Goal: Contribute content: Contribute content

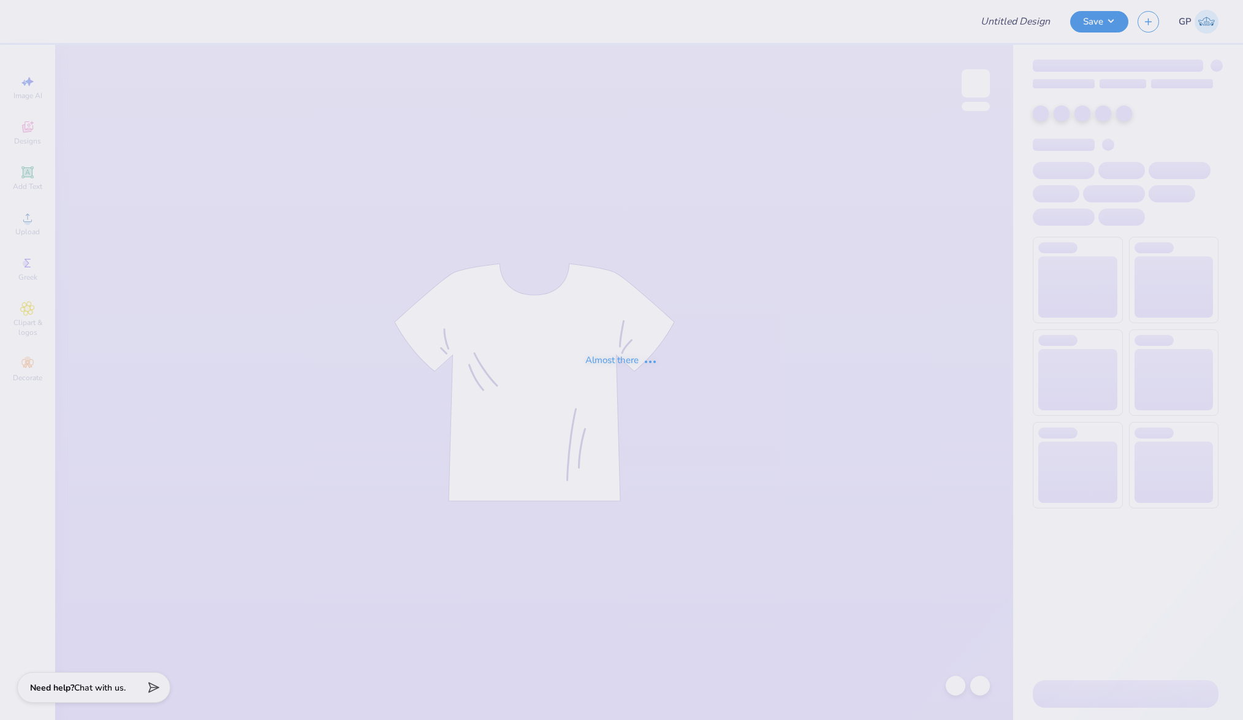
type input "ALPHA GAM Hat"
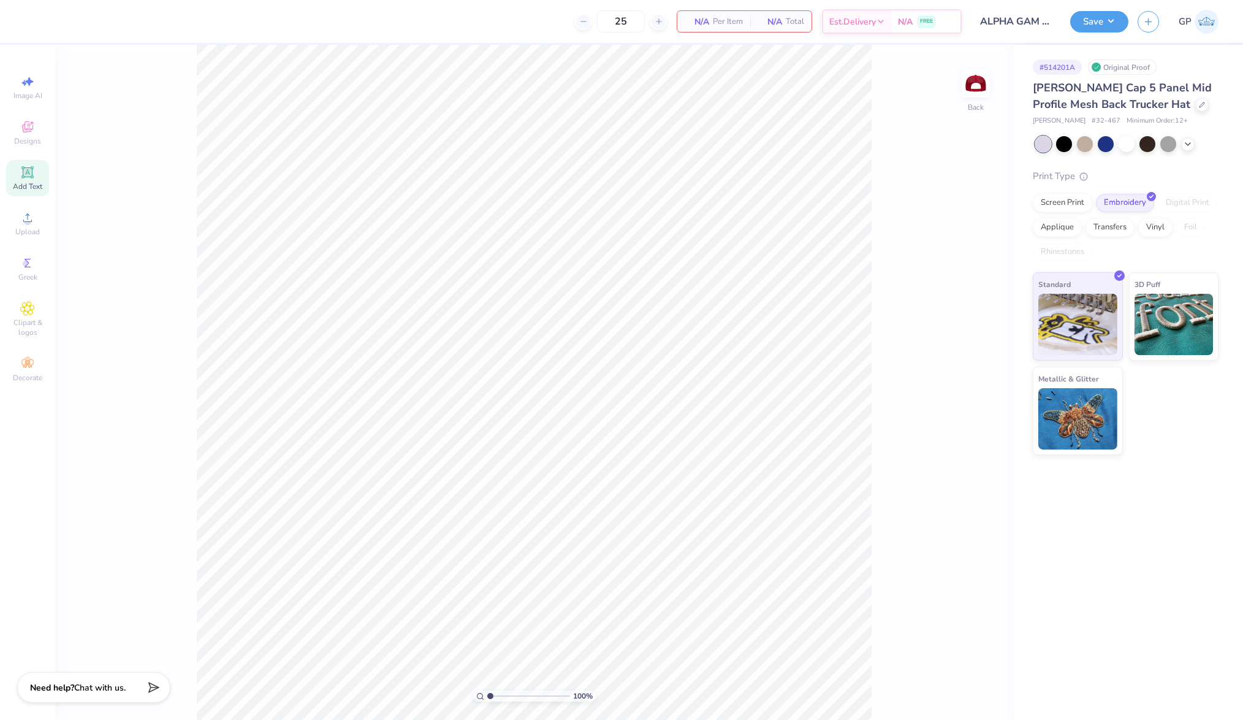
click at [19, 183] on span "Add Text" at bounding box center [27, 186] width 29 height 10
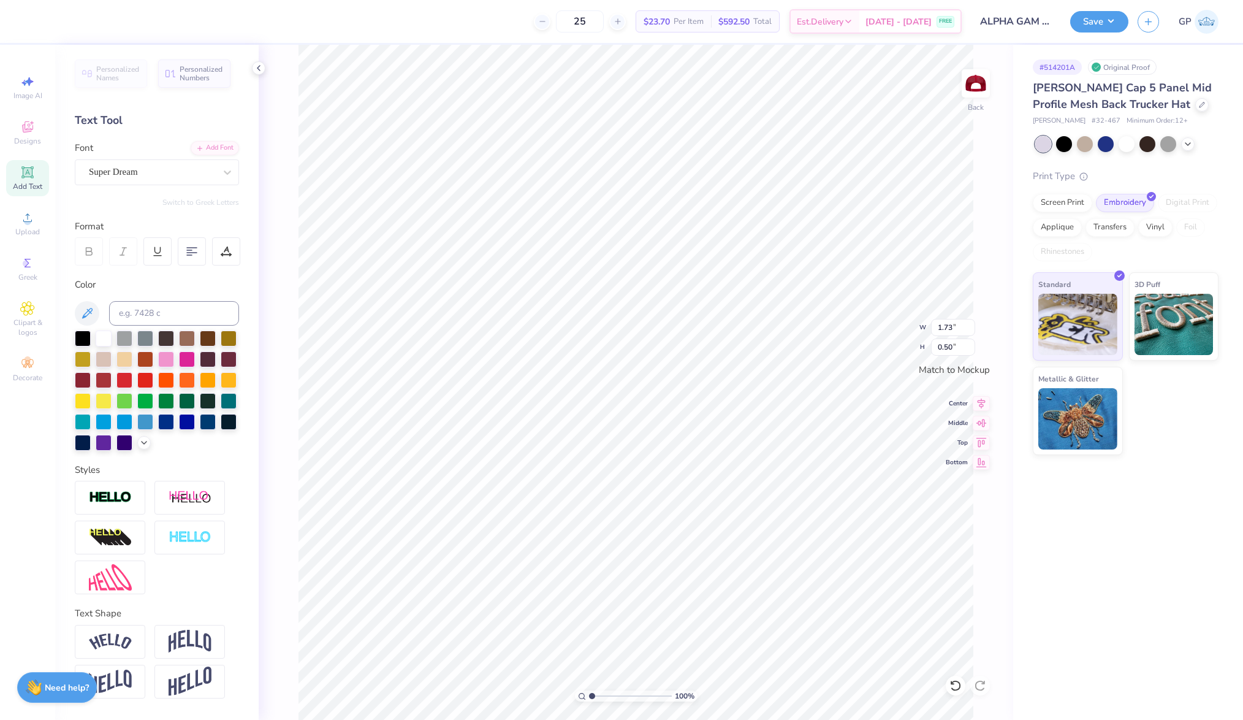
type textarea "ALPHA GAM"
click at [221, 147] on div "Add Font" at bounding box center [215, 147] width 48 height 14
click at [207, 149] on div "Add Font" at bounding box center [215, 147] width 48 height 14
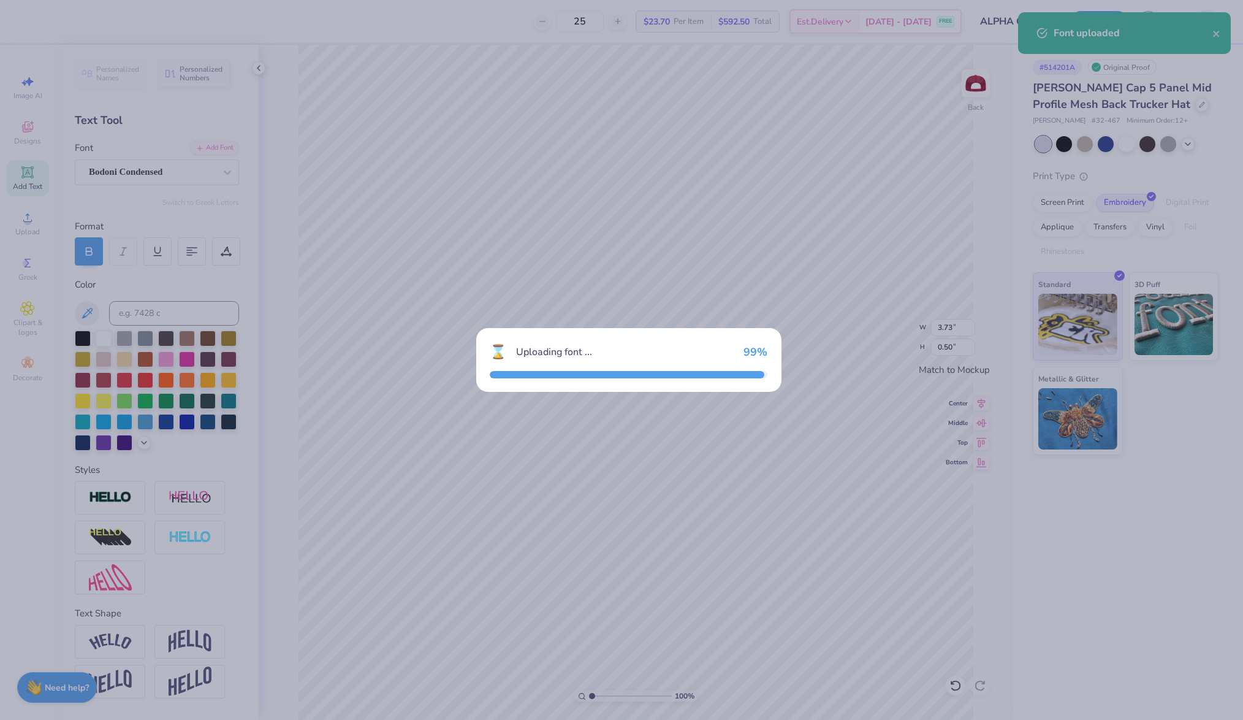
type input "2.74"
type input "0.47"
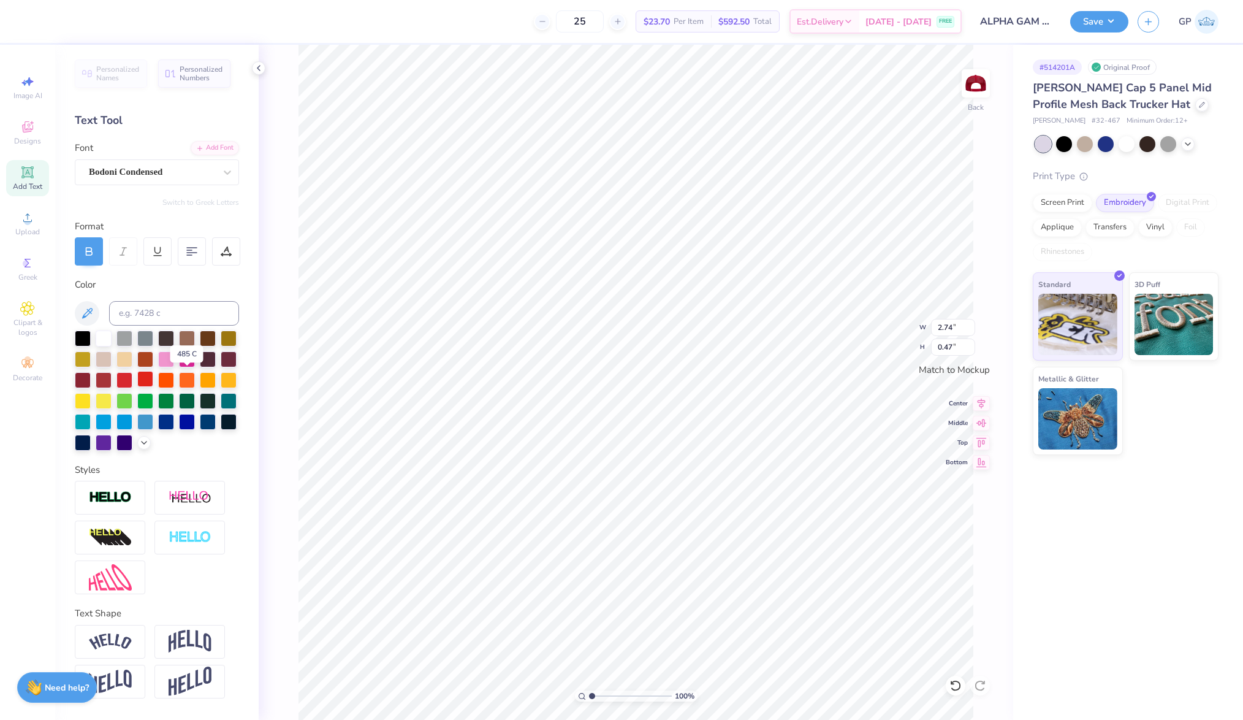
click at [153, 386] on div at bounding box center [145, 379] width 16 height 16
click at [132, 378] on div at bounding box center [125, 379] width 16 height 16
type input "4.90"
type input "0.83"
click at [953, 330] on input "4.90" at bounding box center [953, 327] width 44 height 17
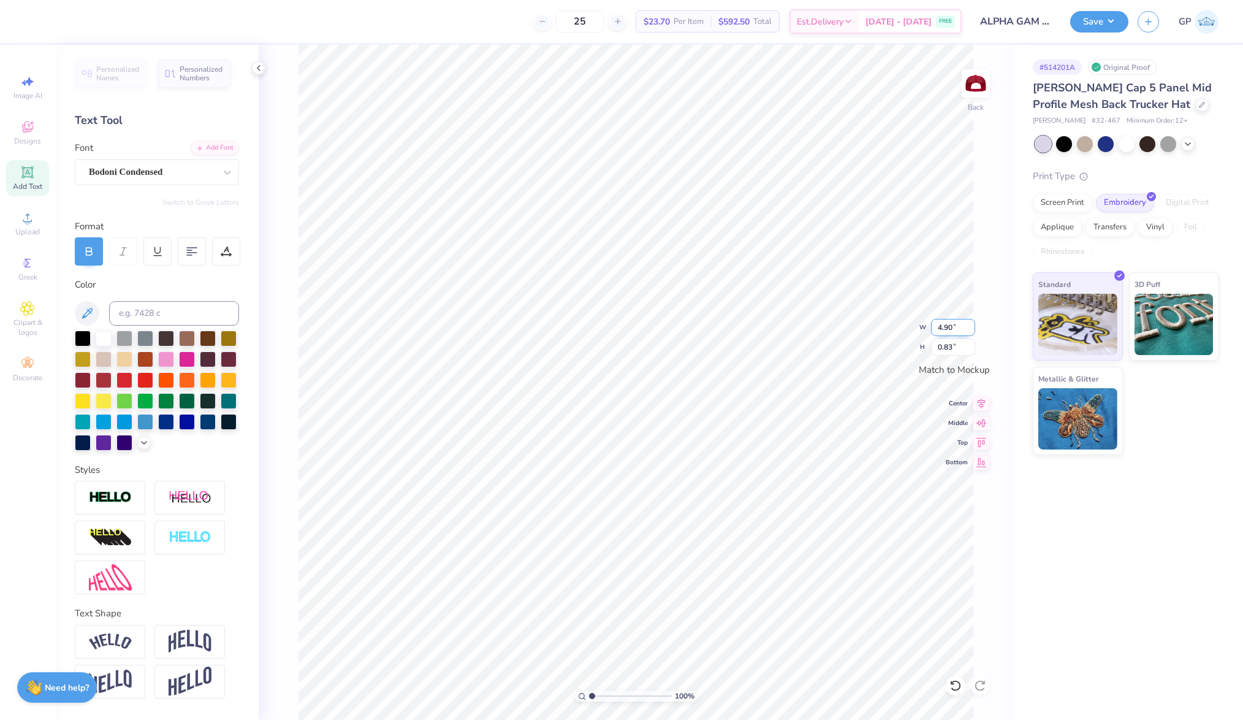
click at [953, 330] on input "4.90" at bounding box center [953, 327] width 44 height 17
type input "4.00"
type input "0.68"
type input "4.0"
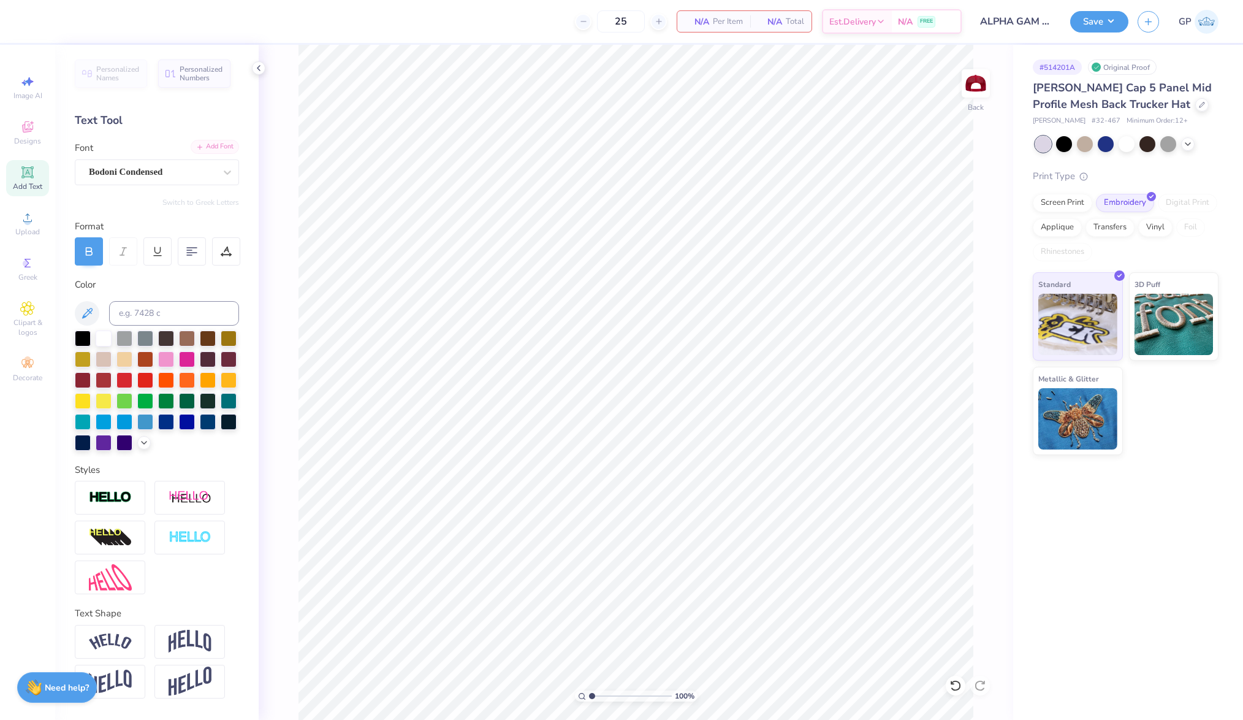
click at [199, 143] on div "Add Font" at bounding box center [215, 147] width 48 height 14
click at [220, 145] on div "Add Font" at bounding box center [215, 147] width 48 height 14
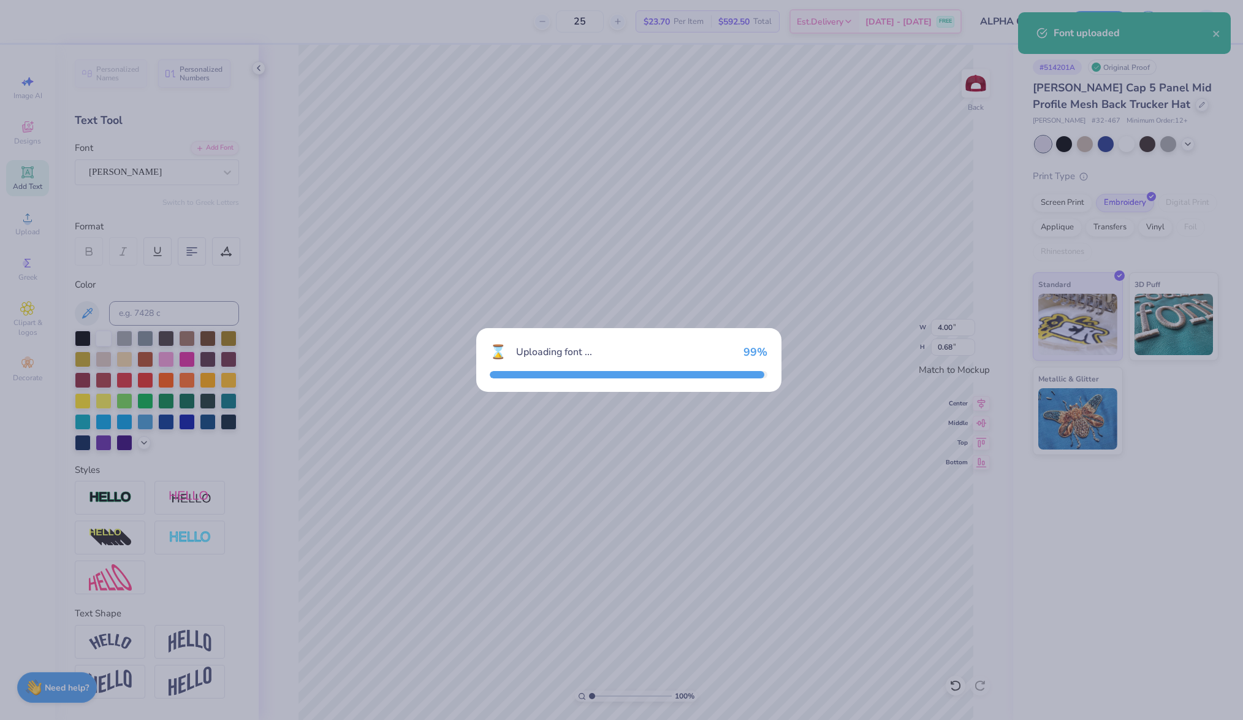
type input "3.28"
type input "0.76"
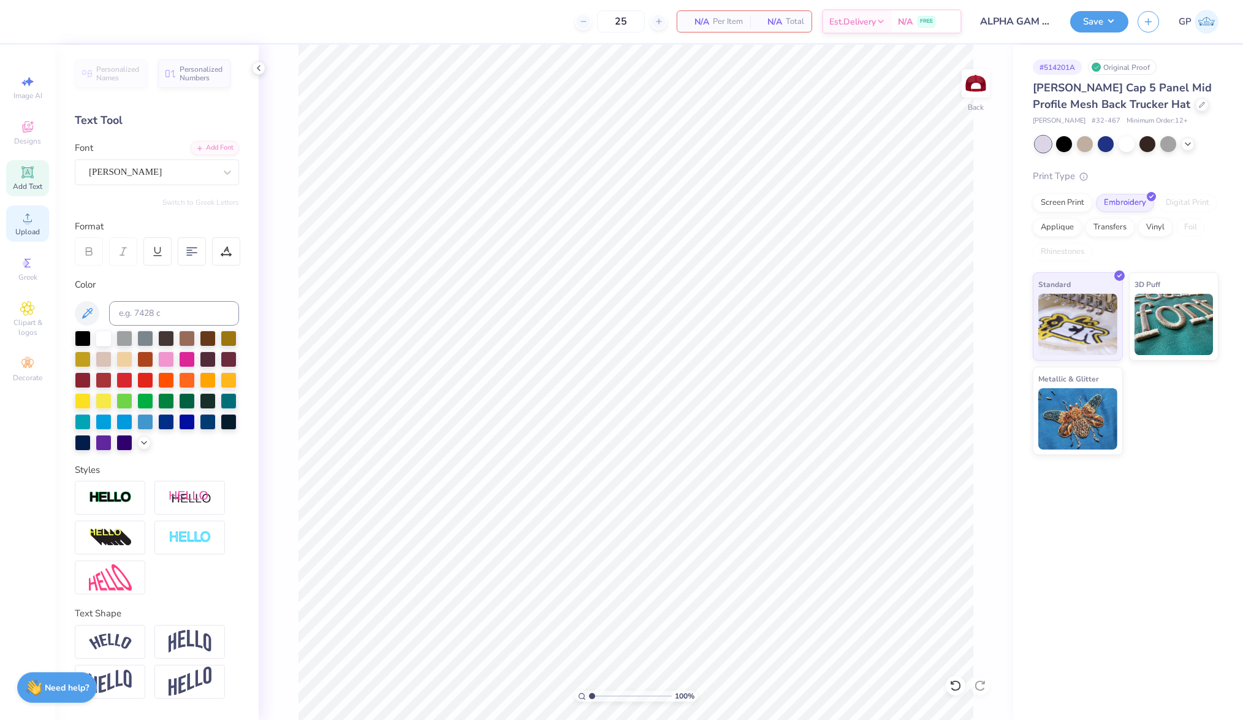
click at [19, 220] on div "Upload" at bounding box center [27, 223] width 43 height 36
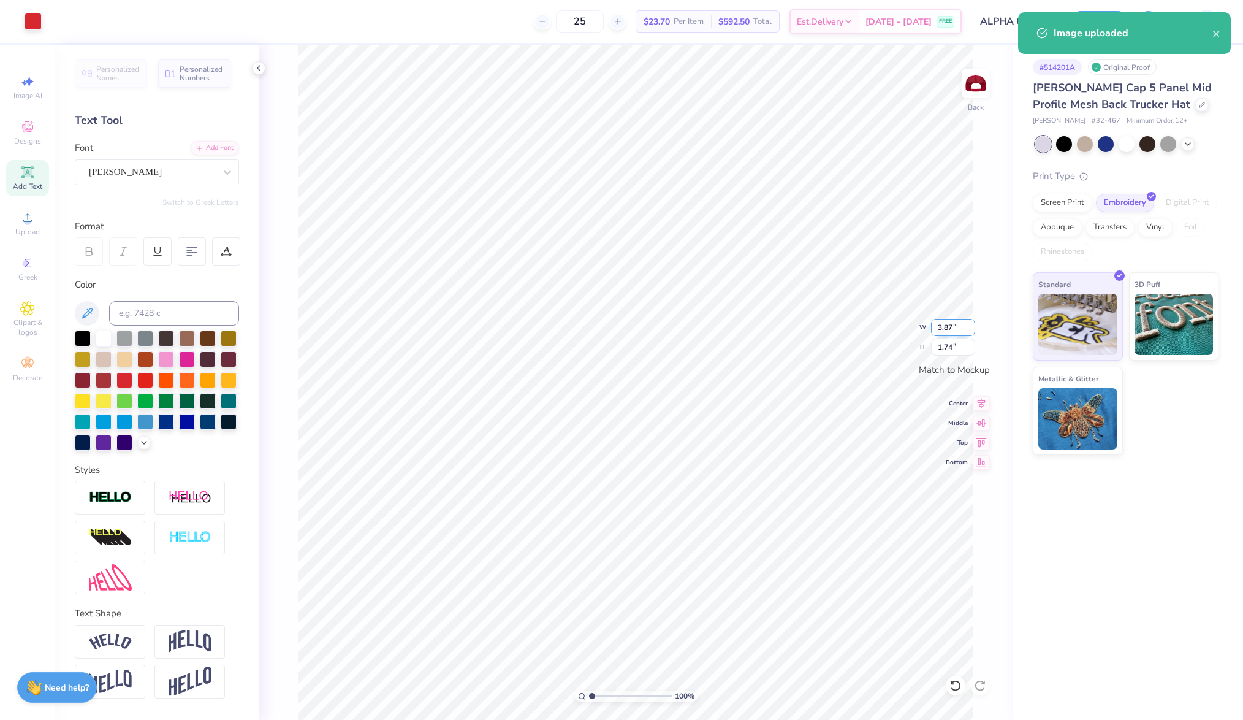
click at [952, 326] on input "3.87" at bounding box center [953, 327] width 44 height 17
type input "4.00"
type input "1.80"
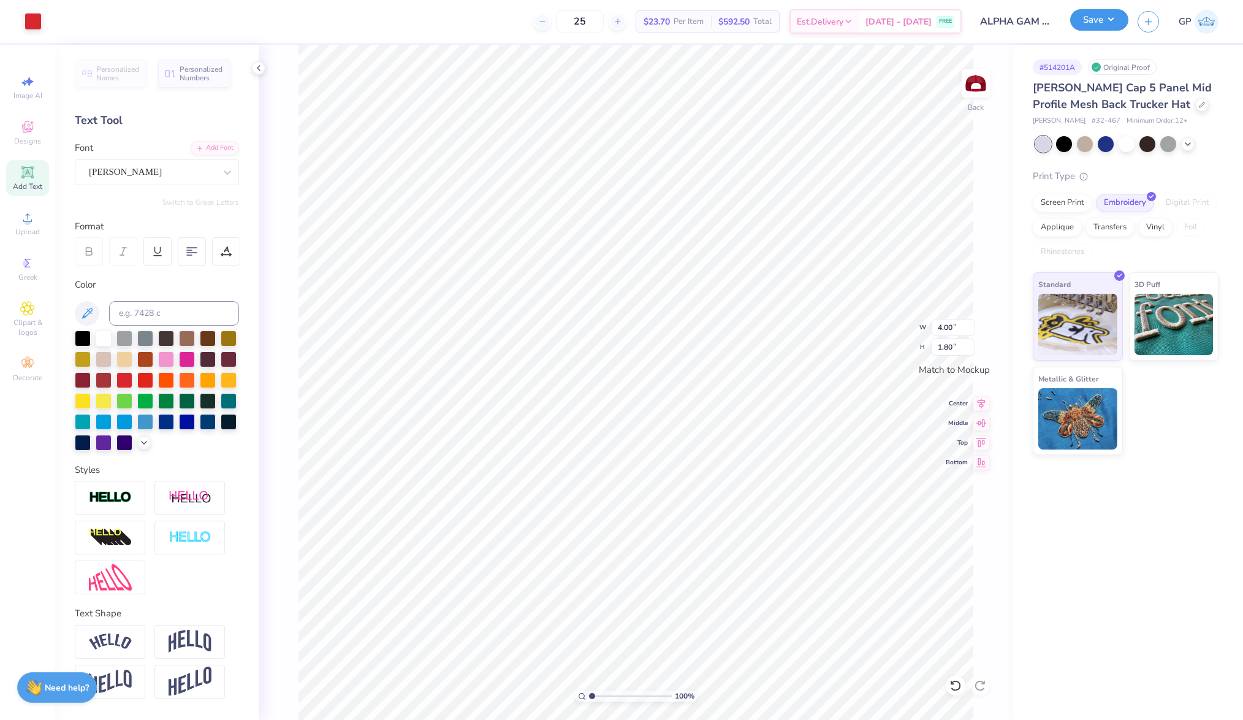
click at [1084, 29] on button "Save" at bounding box center [1100, 19] width 58 height 21
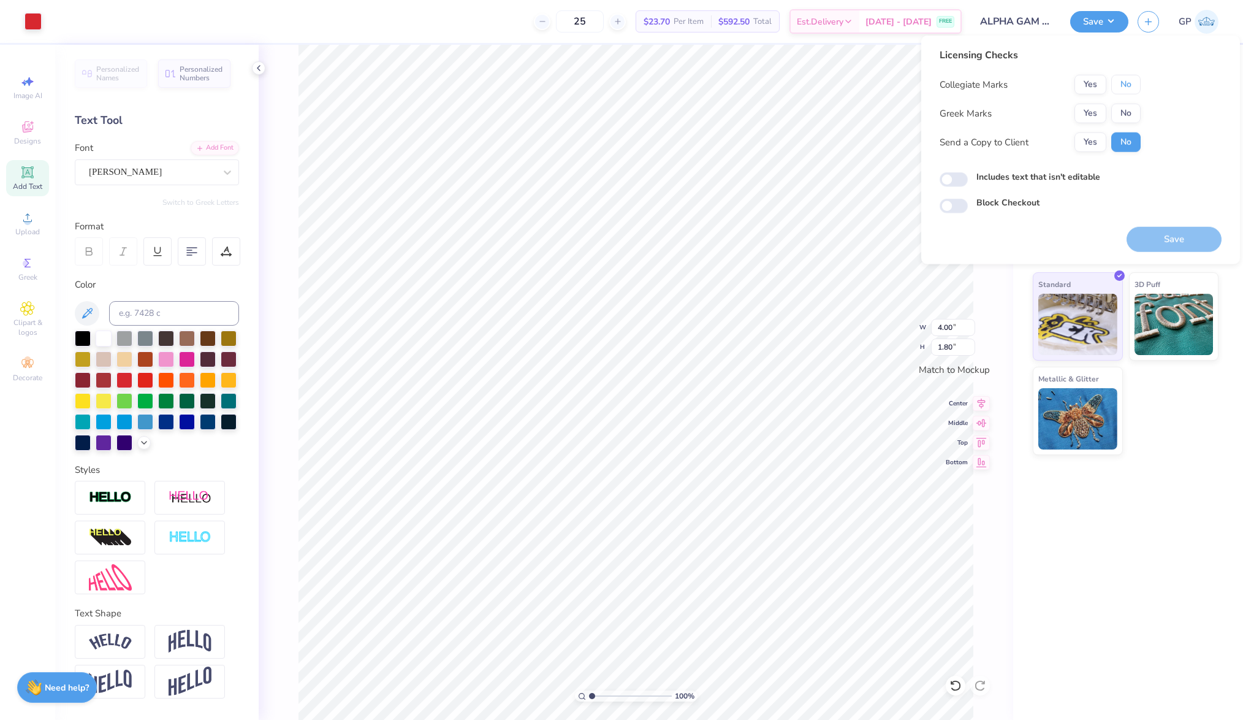
click at [1129, 88] on button "No" at bounding box center [1126, 85] width 29 height 20
click at [1098, 105] on button "Yes" at bounding box center [1091, 114] width 32 height 20
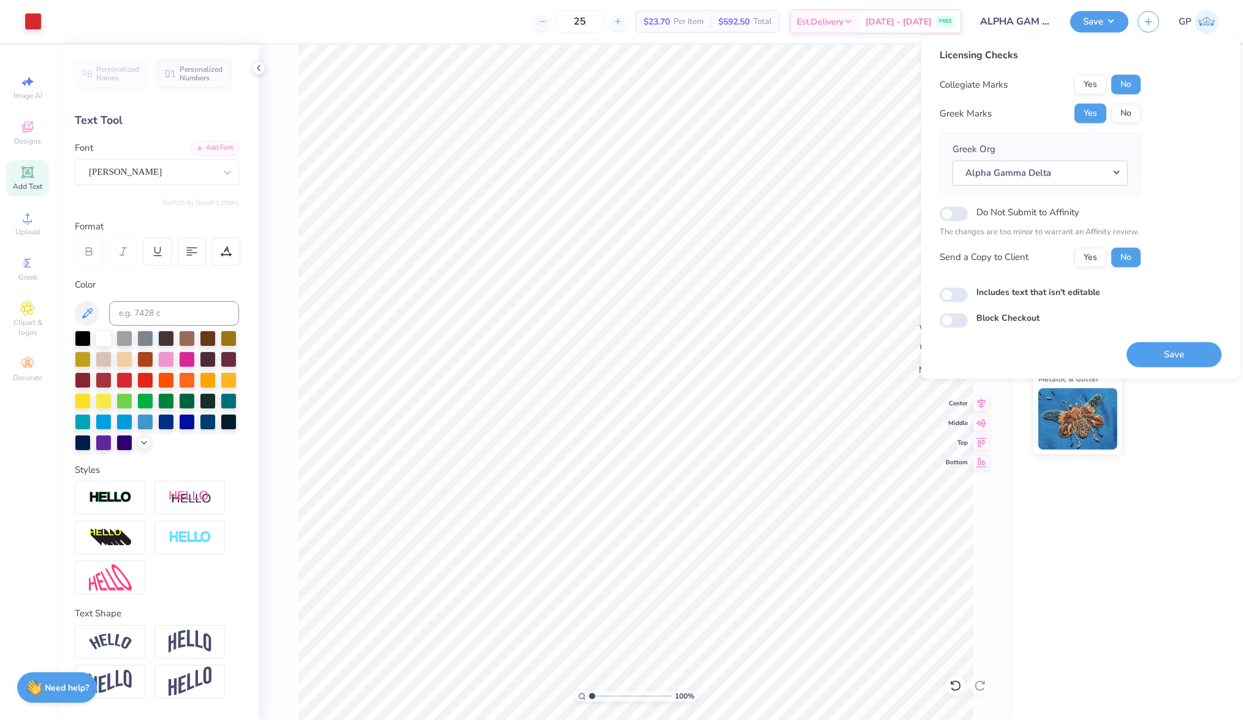
click at [967, 288] on div "Includes text that isn't editable" at bounding box center [1081, 292] width 282 height 14
click at [966, 290] on input "Includes text that isn't editable" at bounding box center [954, 295] width 28 height 15
checkbox input "true"
click at [1159, 353] on button "Save" at bounding box center [1174, 354] width 95 height 25
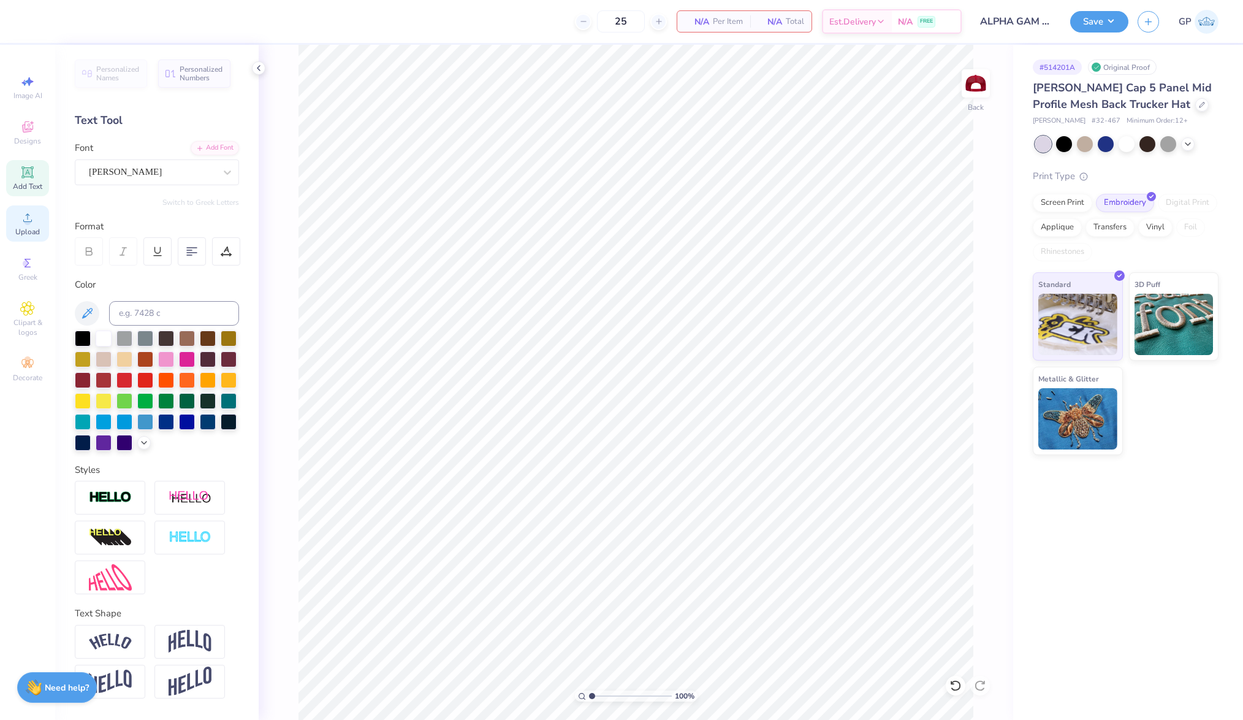
click at [22, 220] on icon at bounding box center [27, 217] width 15 height 15
click at [947, 347] on input "1.35" at bounding box center [953, 346] width 44 height 17
type input "2"
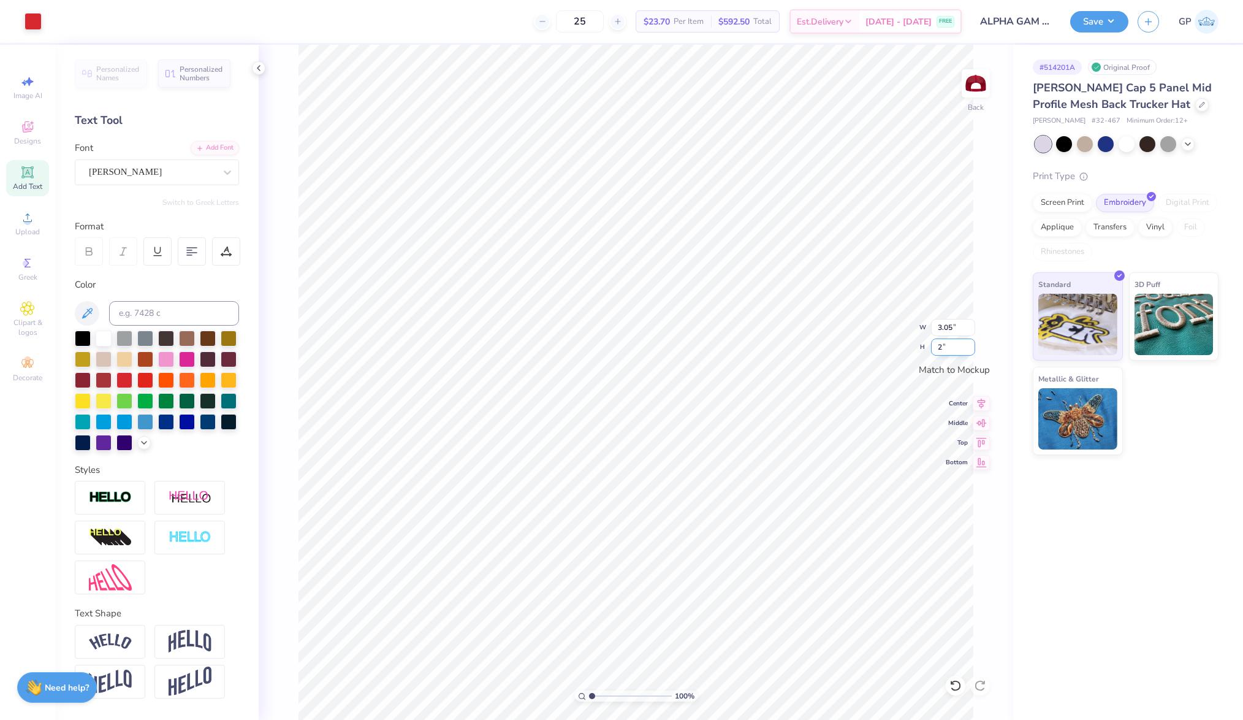
type input "4.51"
type input "2.00"
type input "2.93"
click at [608, 692] on input "range" at bounding box center [630, 695] width 83 height 11
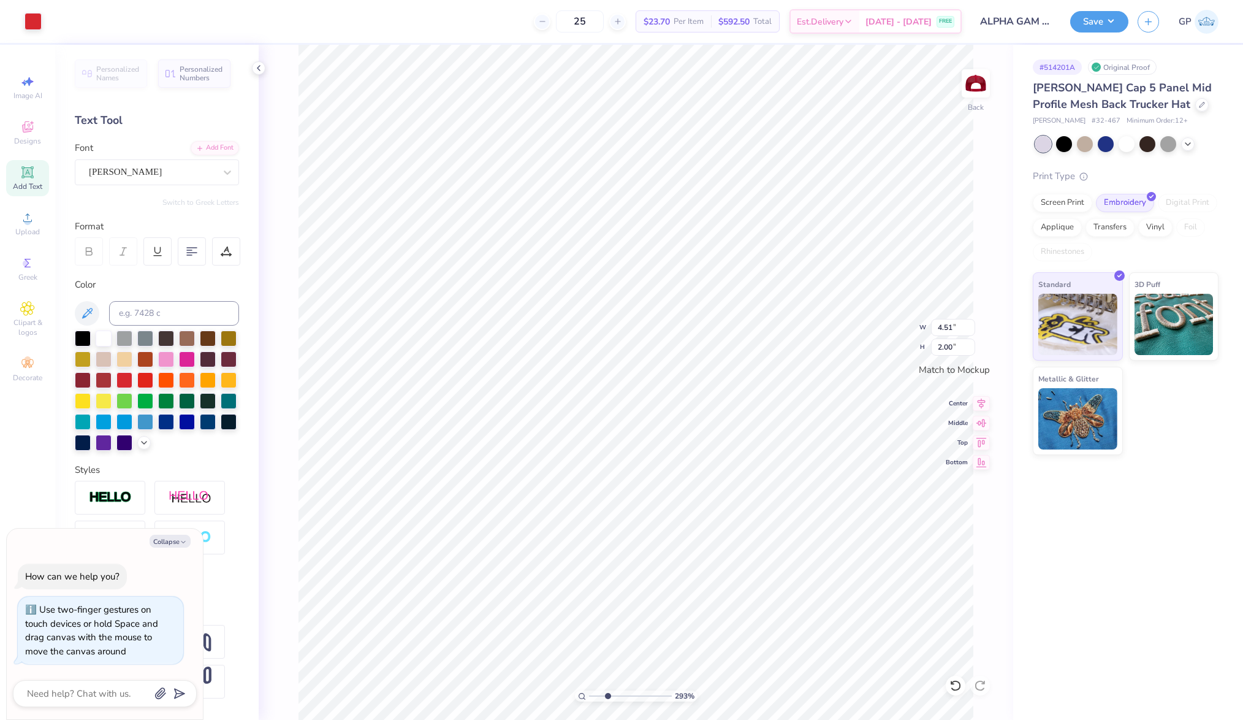
type textarea "x"
drag, startPoint x: 609, startPoint y: 692, endPoint x: 548, endPoint y: 677, distance: 63.1
type input "1"
click at [589, 690] on input "range" at bounding box center [630, 695] width 83 height 11
click at [1094, 15] on button "Save" at bounding box center [1100, 19] width 58 height 21
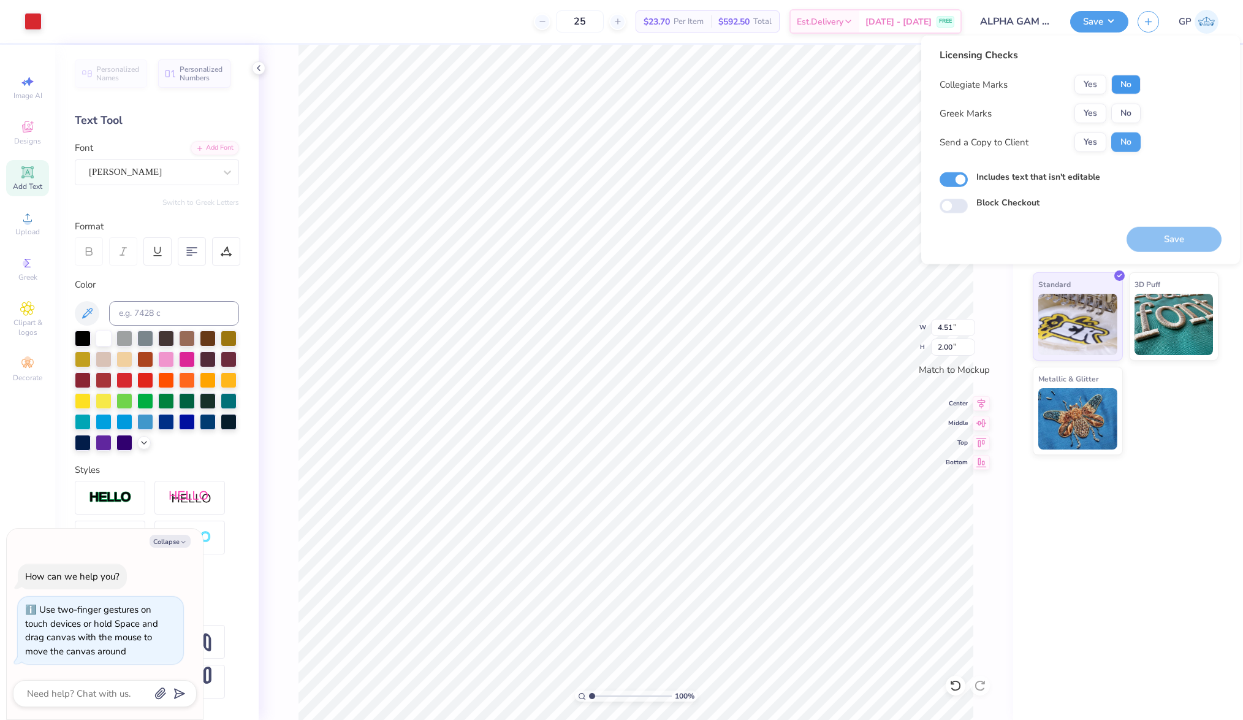
click at [1125, 86] on button "No" at bounding box center [1126, 85] width 29 height 20
click at [1085, 112] on button "Yes" at bounding box center [1091, 114] width 32 height 20
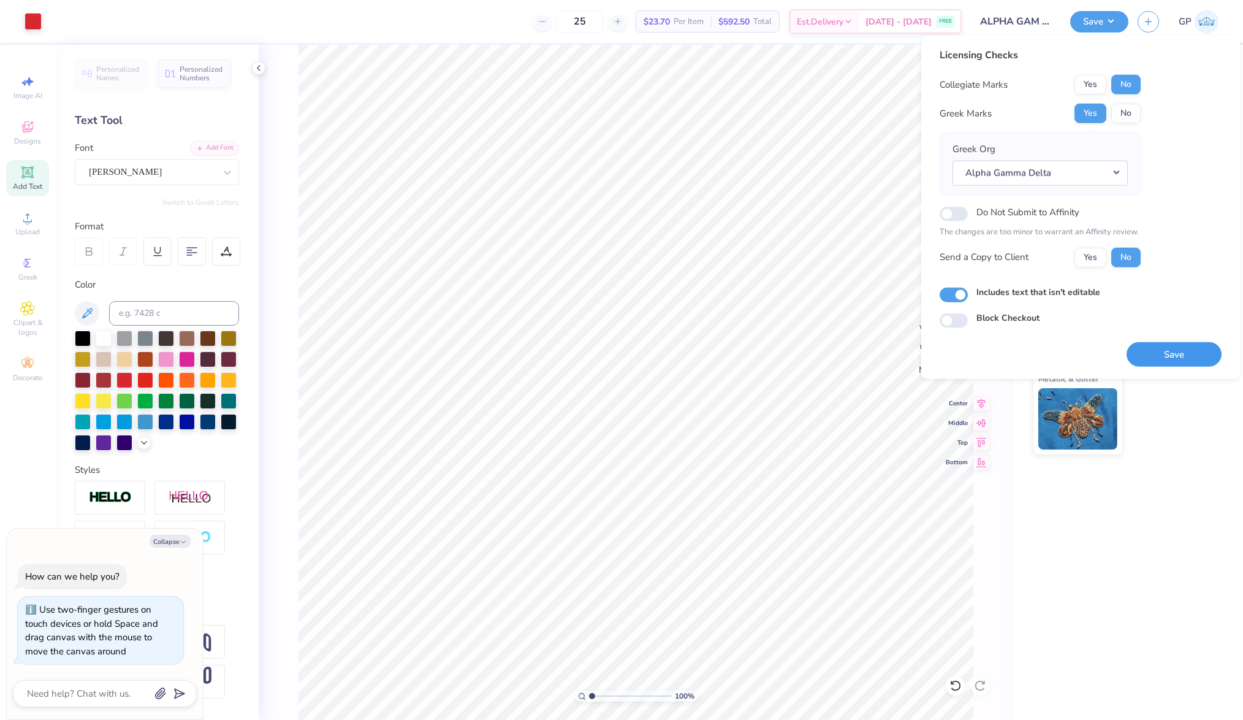
click at [1158, 343] on button "Save" at bounding box center [1174, 354] width 95 height 25
type textarea "x"
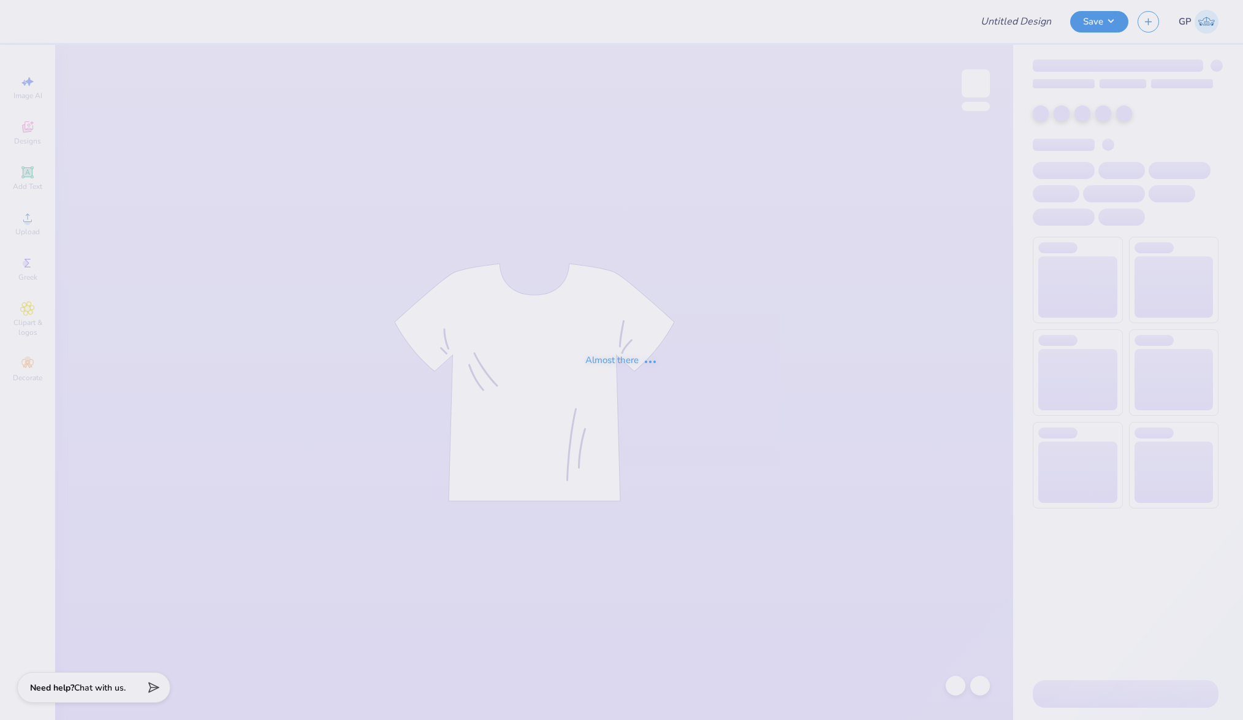
type input "Beta Philanthropy Shirt"
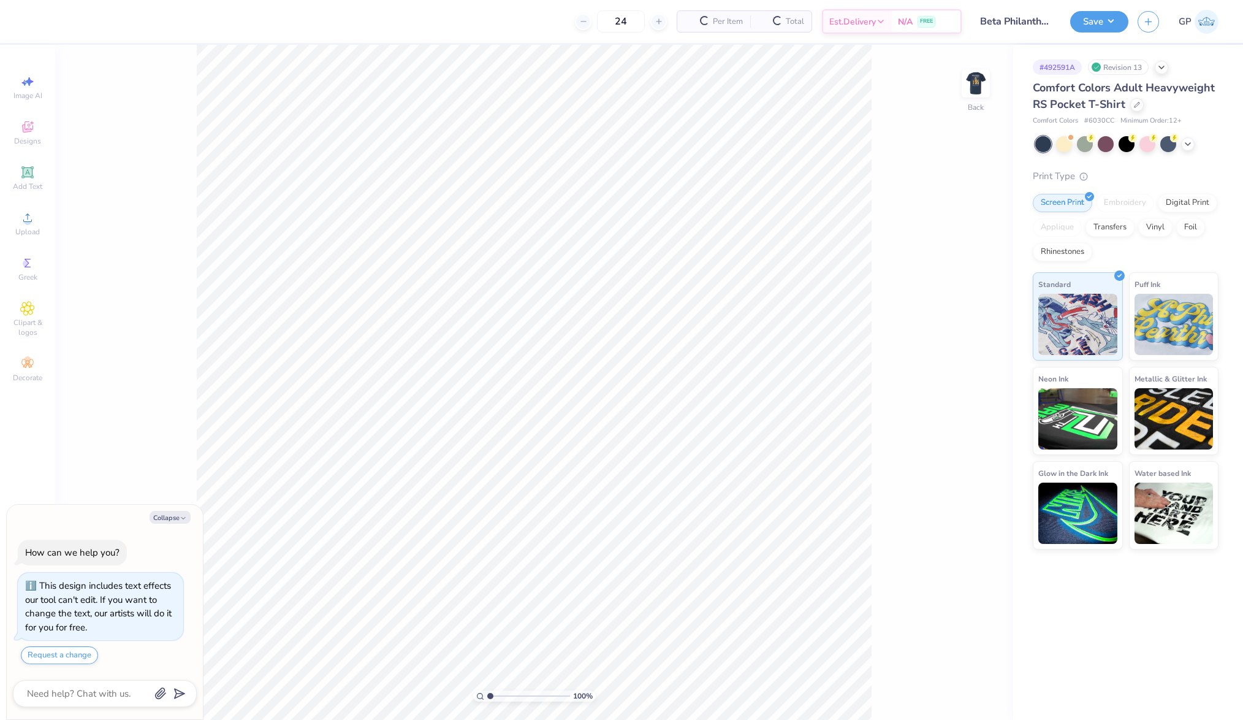
type textarea "x"
